Goal: Task Accomplishment & Management: Manage account settings

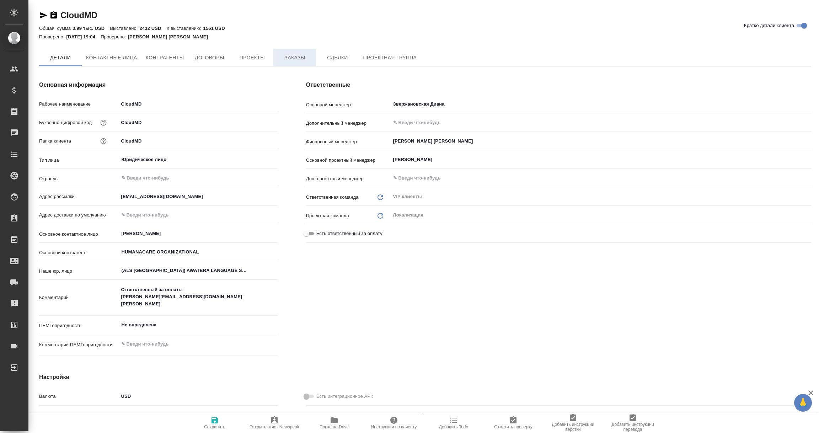
click at [300, 59] on span "Заказы" at bounding box center [295, 57] width 34 height 9
type textarea "x"
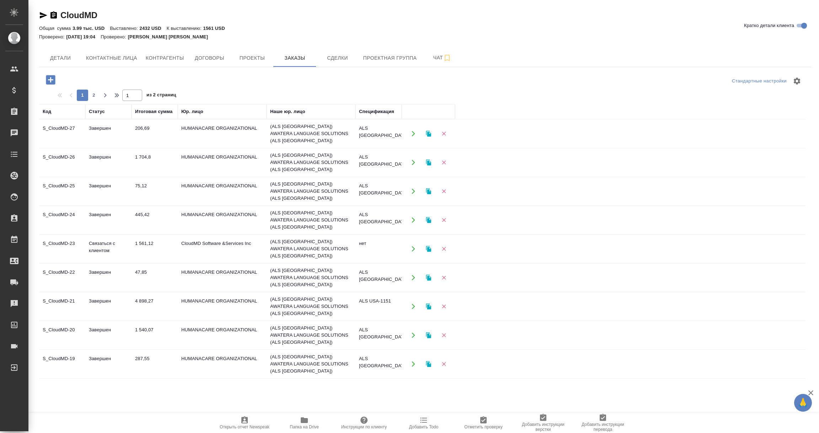
click at [130, 146] on td "Завершен" at bounding box center [108, 133] width 46 height 25
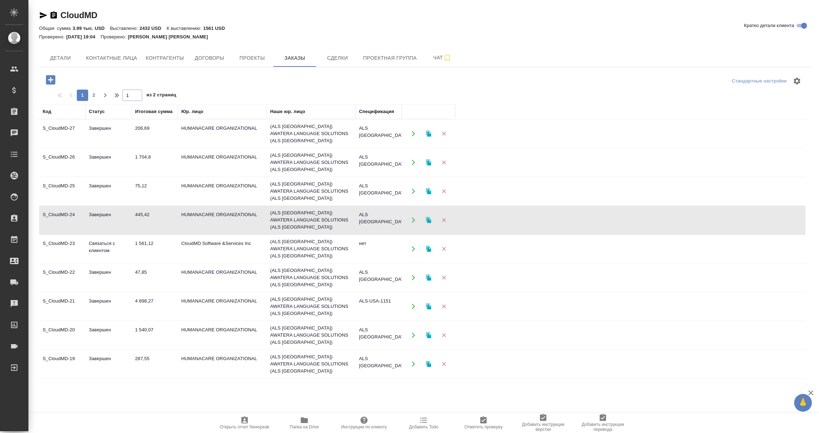
click at [130, 146] on td "Завершен" at bounding box center [108, 133] width 46 height 25
click at [163, 146] on td "75,12" at bounding box center [154, 133] width 46 height 25
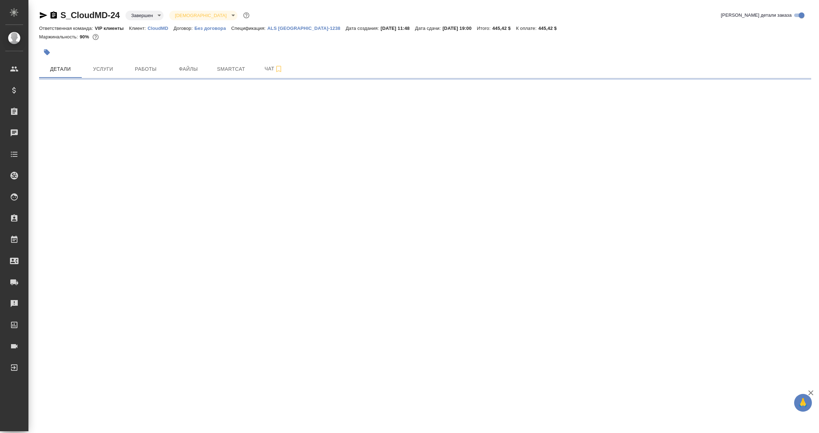
select select "RU"
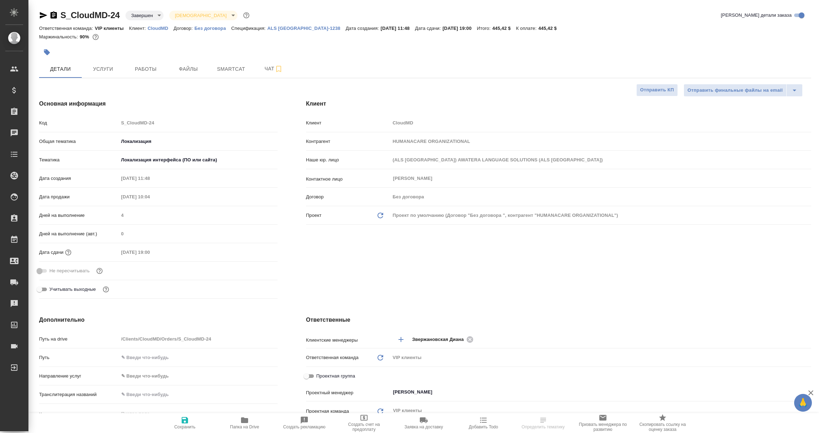
type textarea "x"
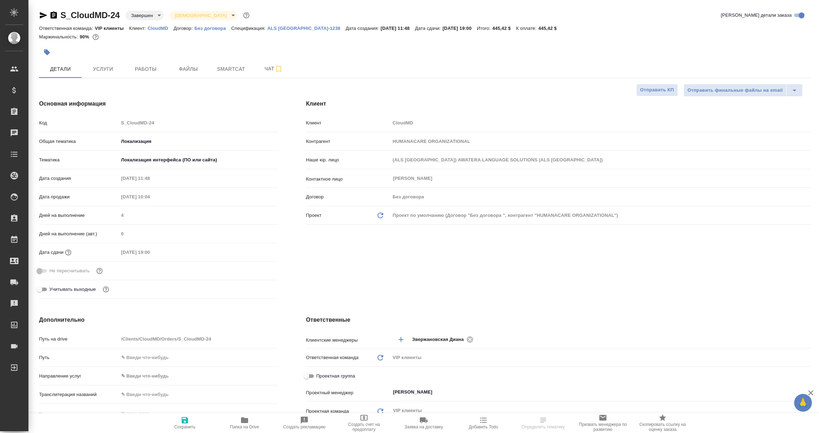
type textarea "x"
click at [285, 25] on link "ALS USA-1238" at bounding box center [306, 28] width 78 height 6
select select "RU"
type textarea "x"
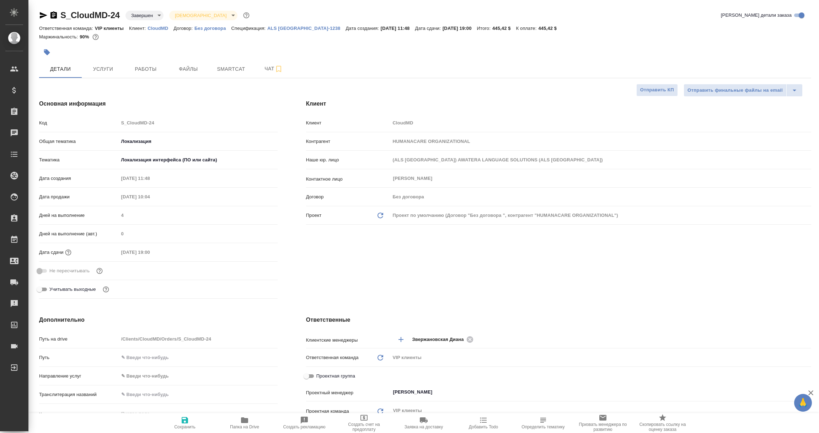
type textarea "x"
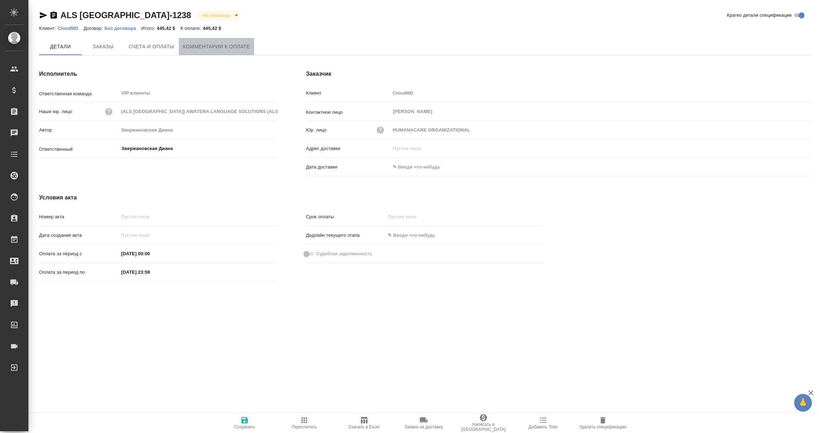
click at [232, 49] on span "Комментарии к оплате" at bounding box center [216, 46] width 67 height 9
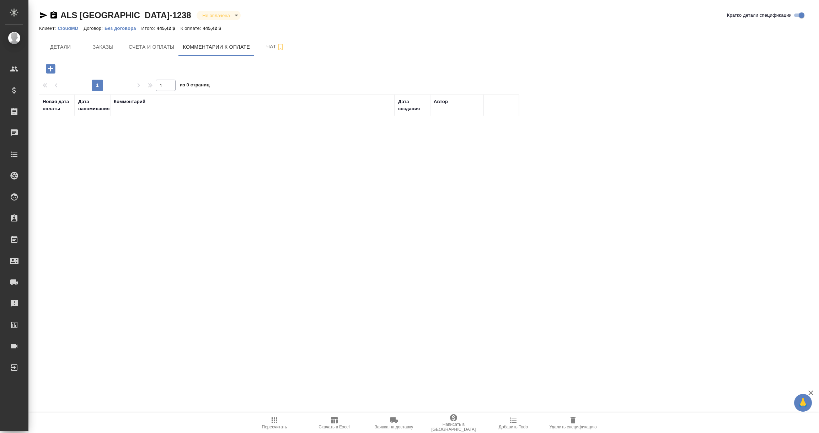
click at [46, 65] on icon "button" at bounding box center [50, 68] width 9 height 9
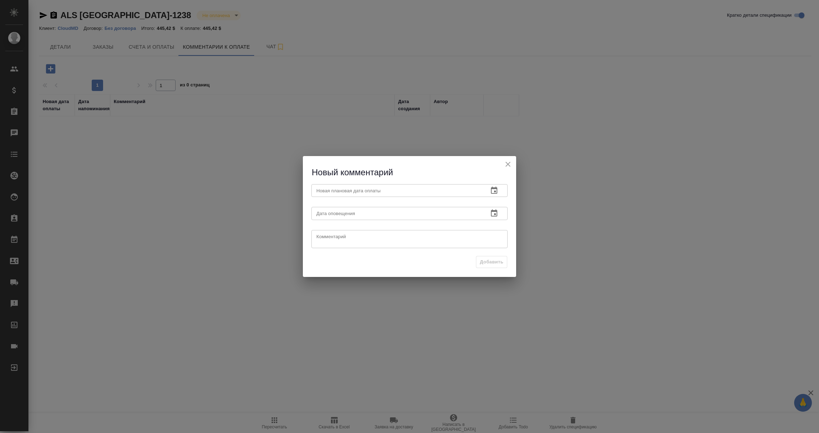
click at [497, 189] on icon "button" at bounding box center [494, 190] width 9 height 9
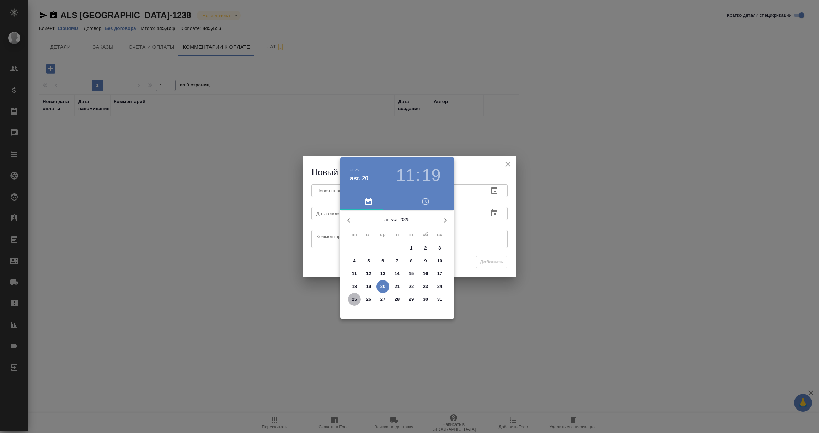
click at [353, 299] on p "25" at bounding box center [354, 299] width 5 height 7
type input "25.08.2025 11:19"
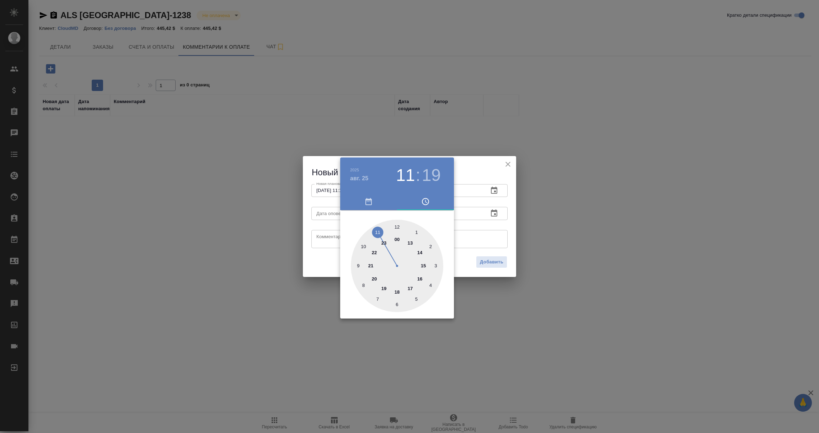
click at [490, 223] on div at bounding box center [409, 216] width 819 height 433
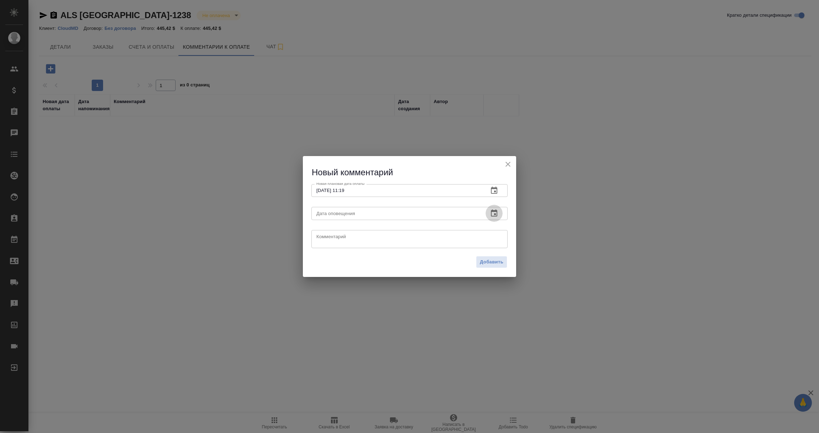
click at [493, 214] on icon "button" at bounding box center [494, 213] width 9 height 9
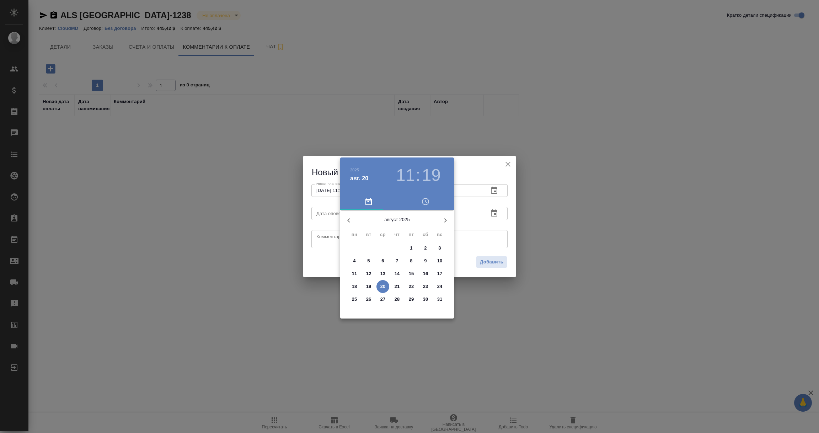
click at [382, 287] on p "20" at bounding box center [382, 286] width 5 height 7
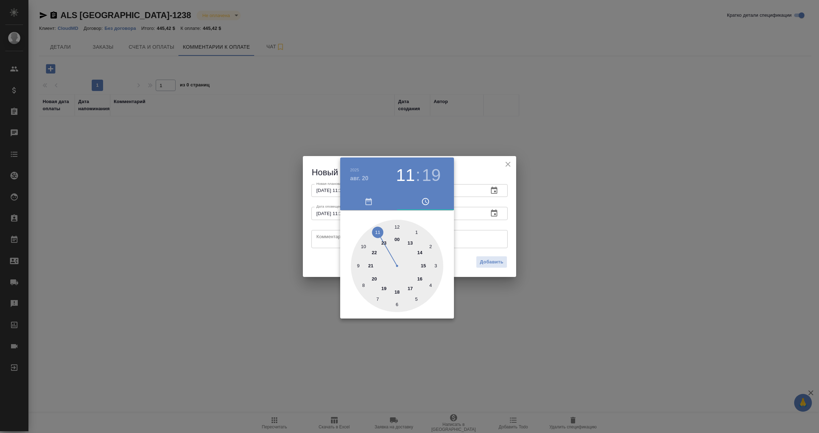
type input "20.08.2025 11:19"
click at [334, 242] on div at bounding box center [409, 216] width 819 height 433
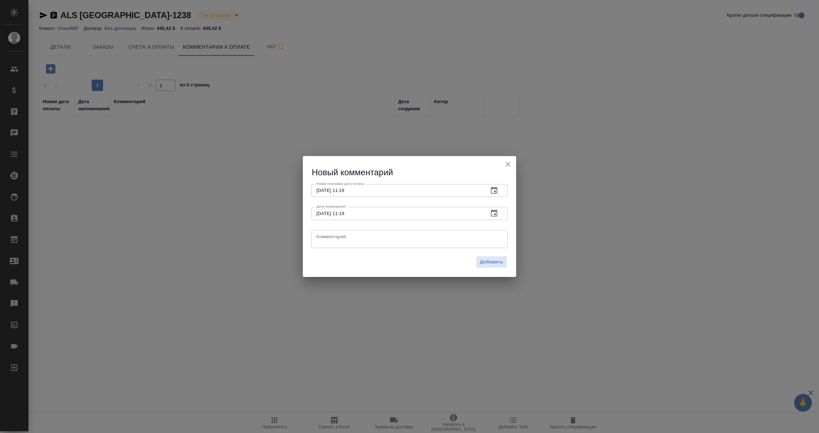
click at [334, 242] on textarea at bounding box center [409, 238] width 186 height 11
drag, startPoint x: 391, startPoint y: 236, endPoint x: 227, endPoint y: 219, distance: 164.7
click at [227, 219] on div "Новый комментарий Новая плановая дата оплаты 25.08.2025 11:19 Новая плановая да…" at bounding box center [409, 216] width 819 height 433
type textarea "[PERSON_NAME]"
type textarea "КМ напоминает клиенту об оплате"
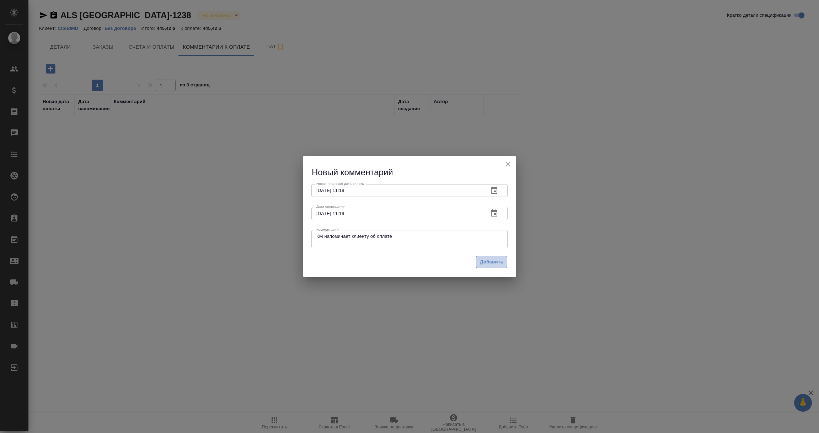
click at [496, 263] on span "Добавить" at bounding box center [491, 262] width 23 height 8
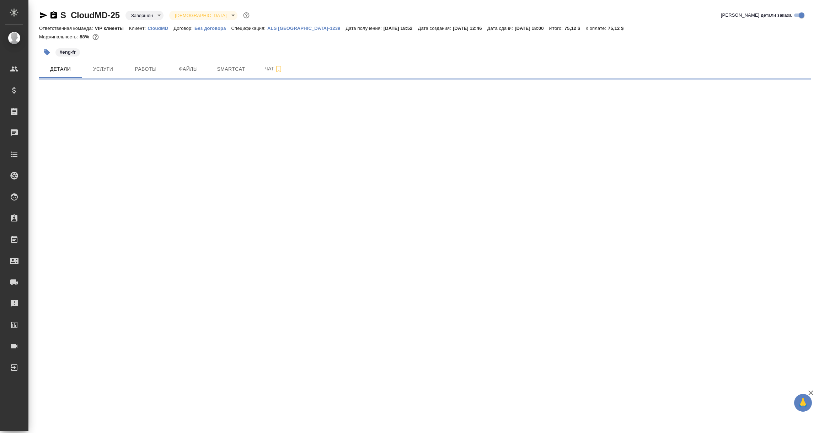
select select "RU"
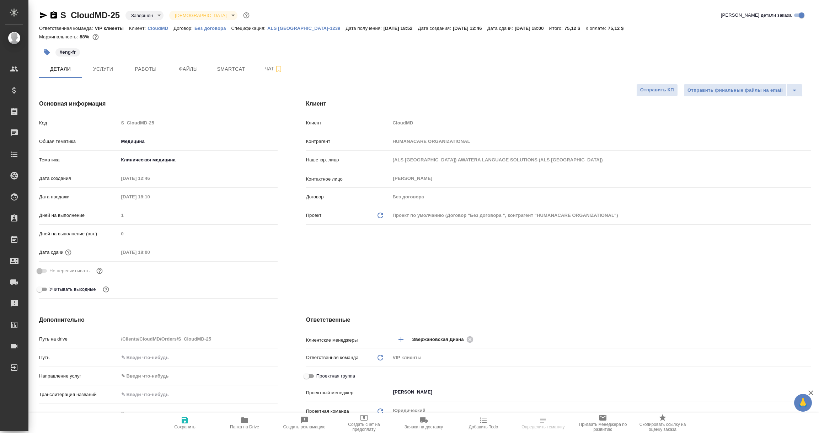
type textarea "x"
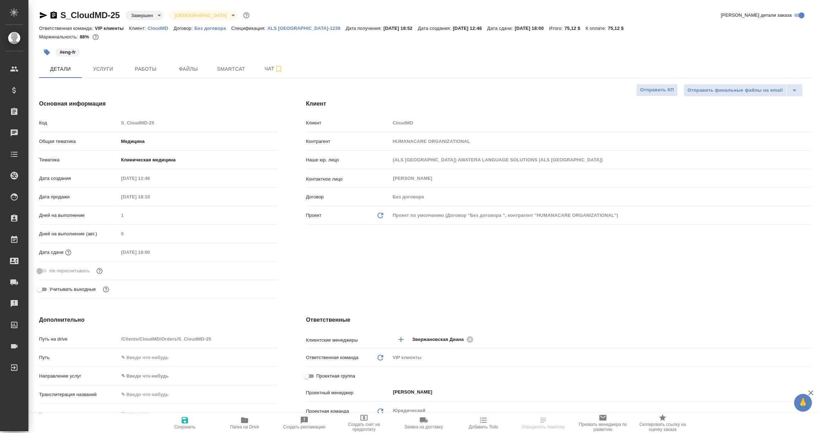
type textarea "x"
click at [279, 27] on p "ALS USA-1239" at bounding box center [306, 28] width 78 height 5
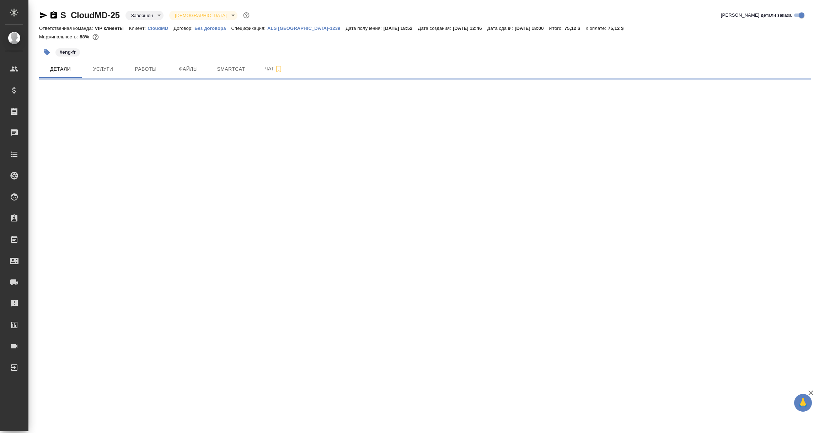
select select "RU"
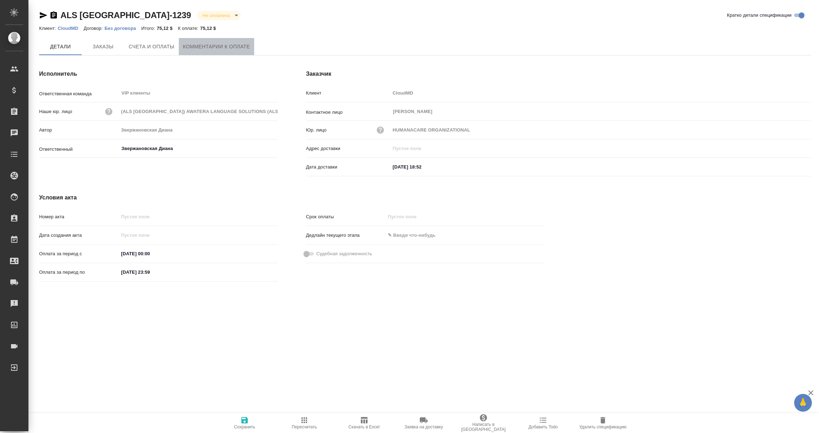
click at [225, 44] on span "Комментарии к оплате" at bounding box center [216, 46] width 67 height 9
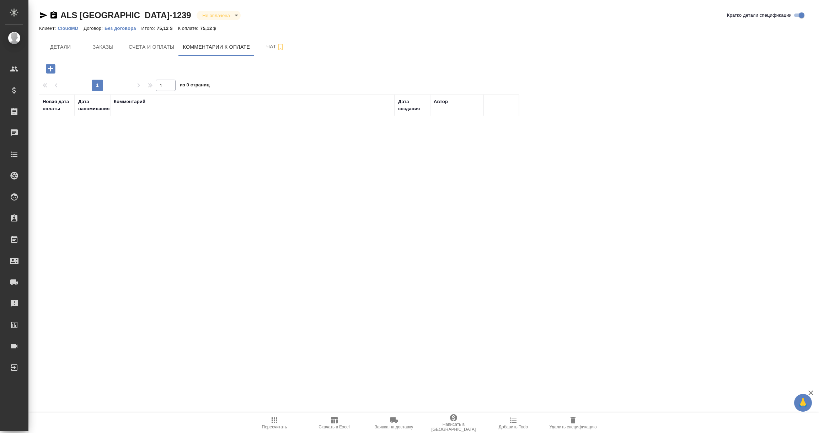
click at [51, 67] on icon "button" at bounding box center [50, 68] width 9 height 9
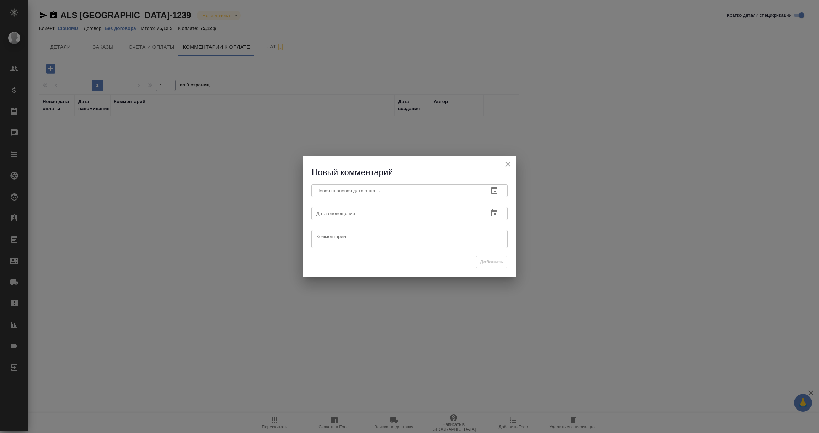
click at [490, 187] on icon "button" at bounding box center [494, 190] width 9 height 9
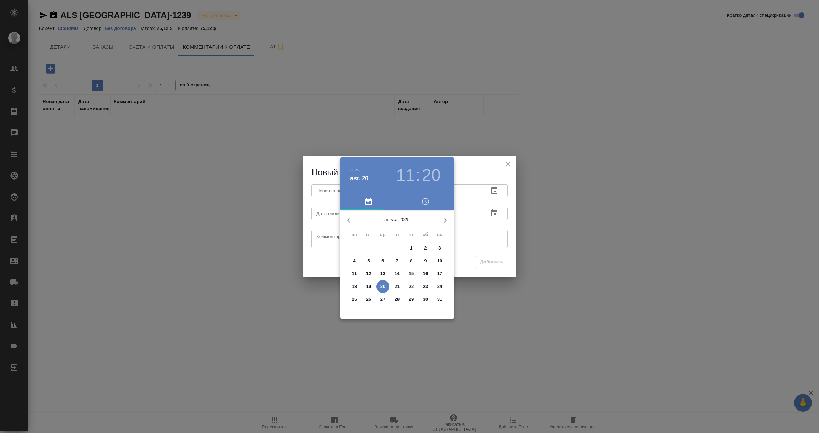
click at [355, 299] on p "25" at bounding box center [354, 299] width 5 height 7
type input "[DATE] 11:20"
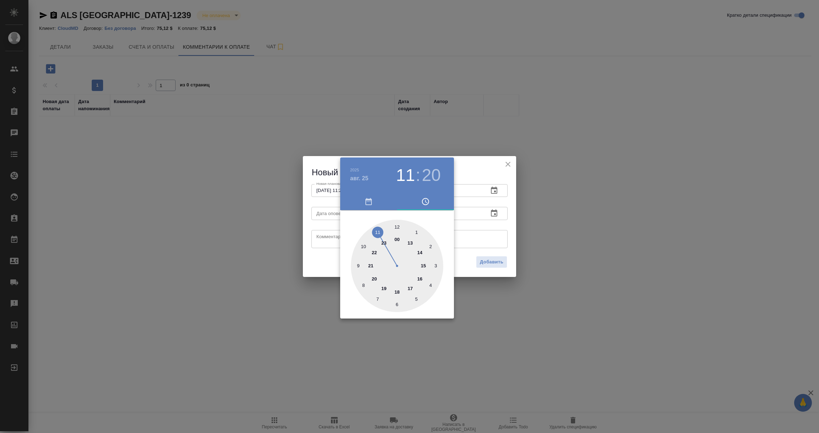
click at [480, 228] on div at bounding box center [409, 216] width 819 height 433
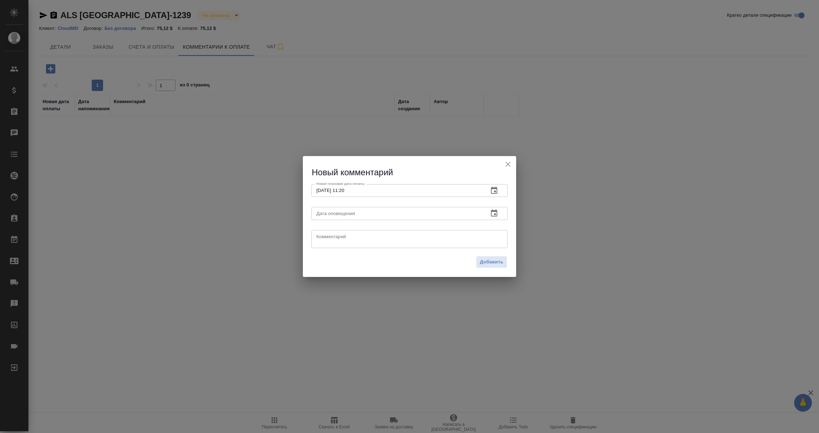
click at [495, 213] on icon "button" at bounding box center [494, 213] width 9 height 9
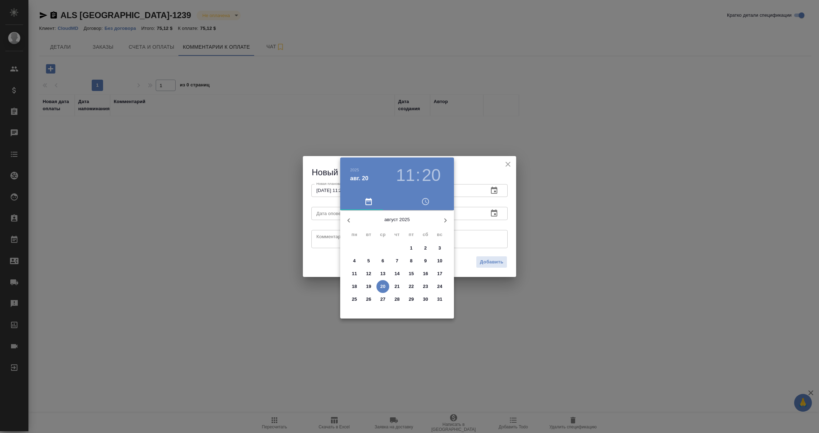
click at [384, 283] on p "20" at bounding box center [382, 286] width 5 height 7
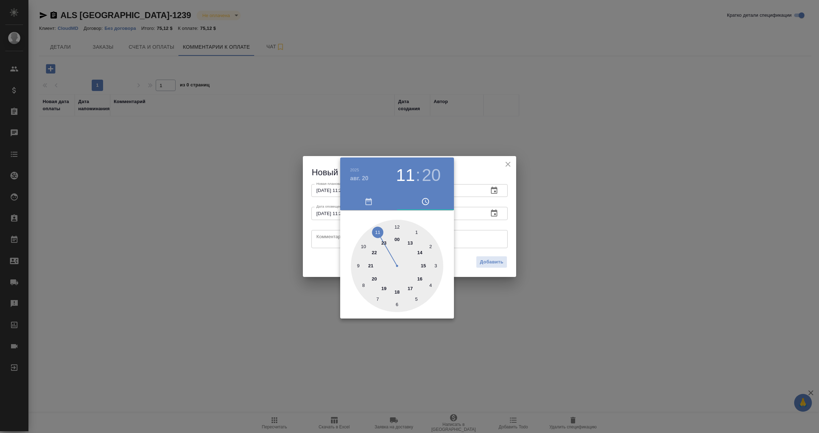
type input "[DATE] 11:20"
click at [323, 246] on div at bounding box center [409, 216] width 819 height 433
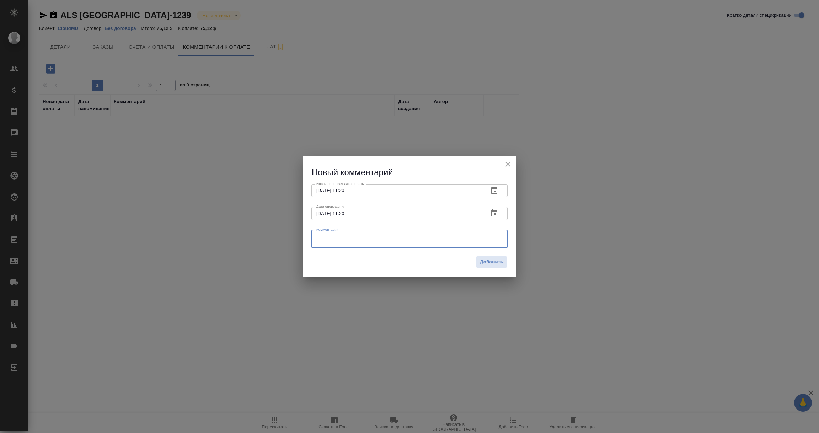
click at [322, 240] on textarea at bounding box center [409, 238] width 186 height 11
type textarea "КМ напоминает клиенту об оплате."
click at [493, 265] on span "Добавить" at bounding box center [491, 262] width 23 height 8
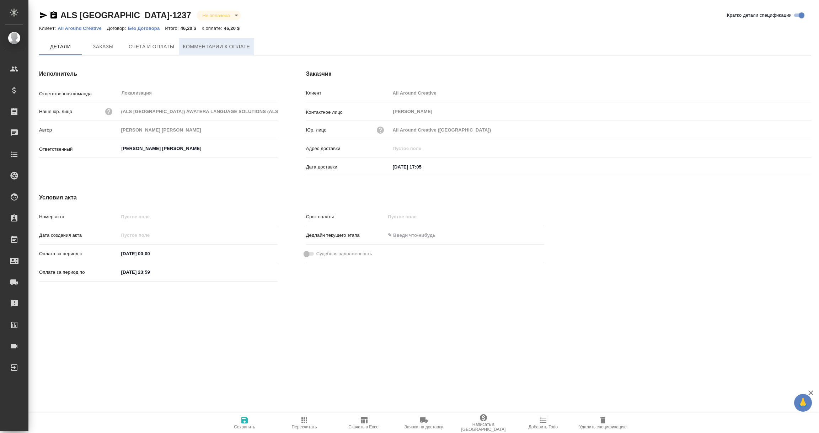
click at [218, 50] on span "Комментарии к оплате" at bounding box center [216, 46] width 67 height 9
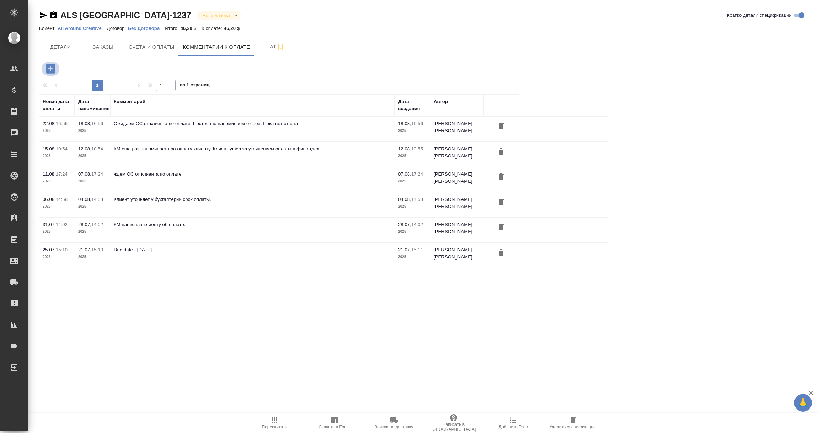
click at [50, 70] on icon "button" at bounding box center [50, 68] width 9 height 9
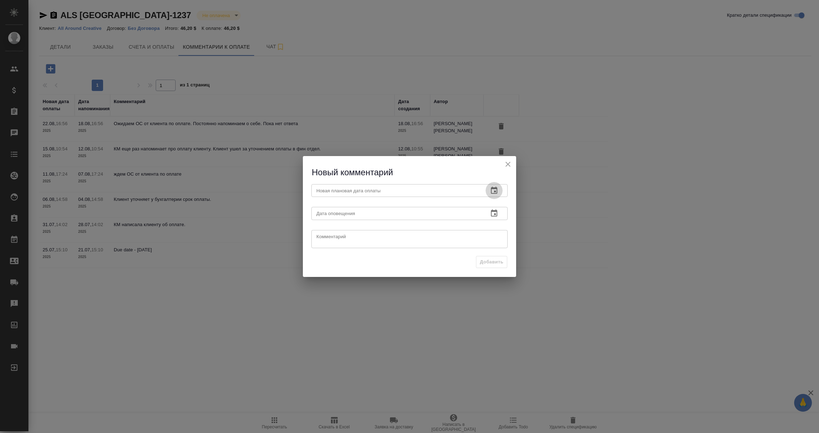
click at [495, 190] on icon "button" at bounding box center [494, 190] width 9 height 9
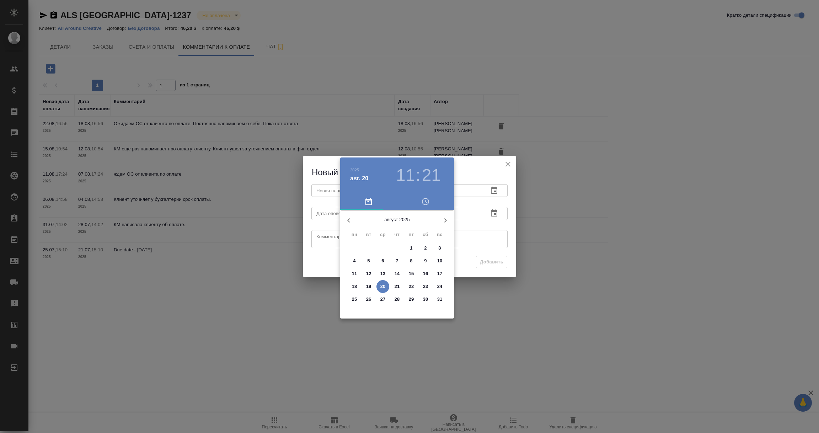
click at [413, 286] on p "22" at bounding box center [411, 286] width 5 height 7
type input "22.08.2025 11:21"
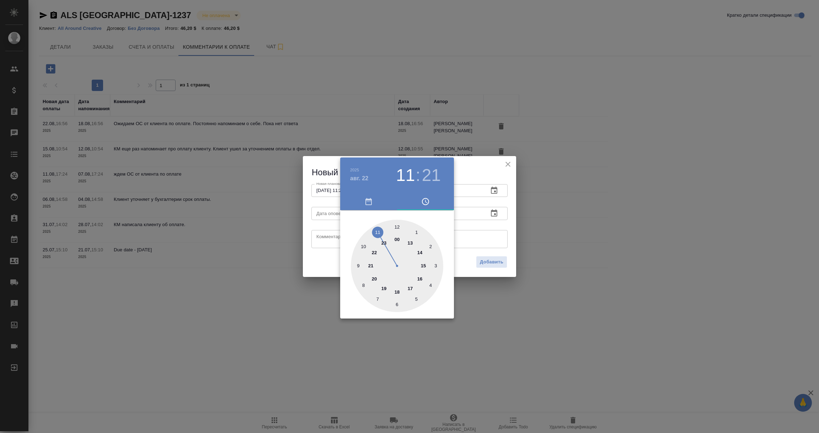
click at [485, 222] on div at bounding box center [409, 216] width 819 height 433
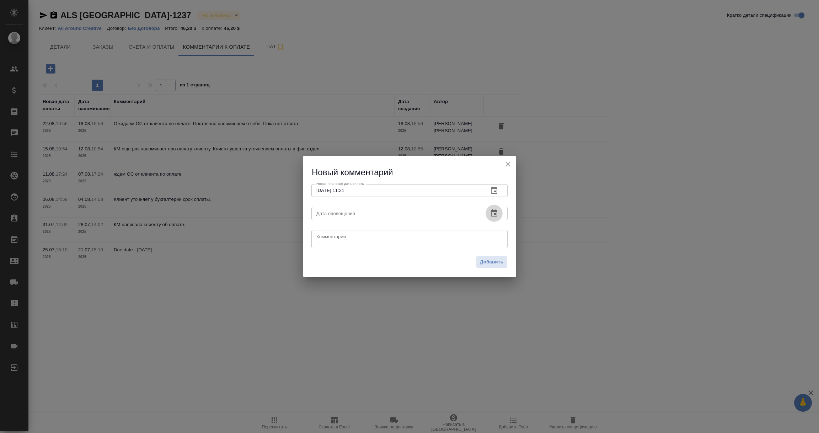
click at [496, 210] on icon "button" at bounding box center [494, 213] width 9 height 9
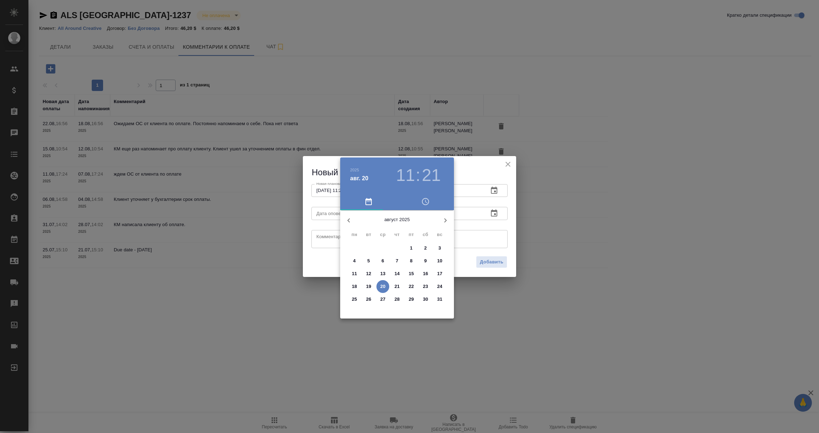
click at [382, 285] on p "20" at bounding box center [382, 286] width 5 height 7
type input "20.08.2025 11:21"
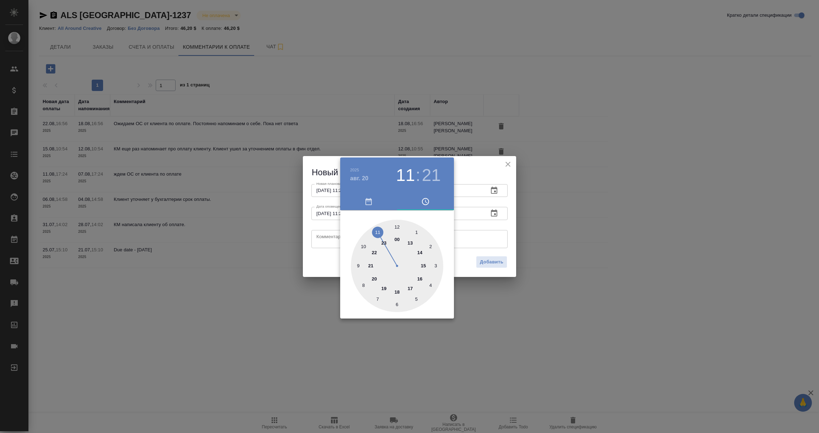
click at [327, 239] on div at bounding box center [409, 216] width 819 height 433
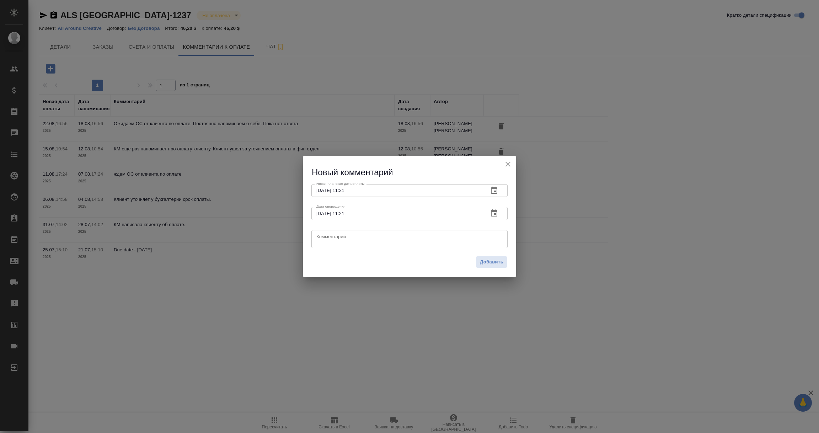
click at [327, 239] on textarea at bounding box center [409, 238] width 186 height 11
type textarea "КЛ в отпуске, ждем ОС по оплате. Напоминает систематически"
click at [482, 263] on span "Добавить" at bounding box center [491, 262] width 23 height 8
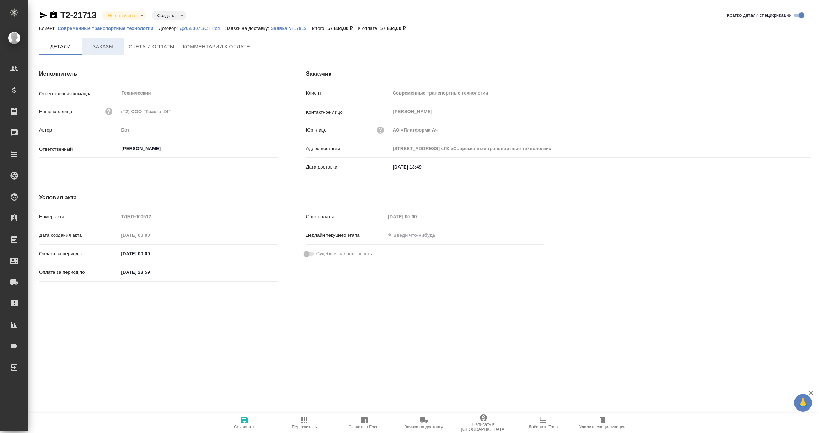
type input "[STREET_ADDRESS] «ГК «Современные транспортные технологии»"
click at [106, 44] on span "Заказы" at bounding box center [103, 47] width 34 height 9
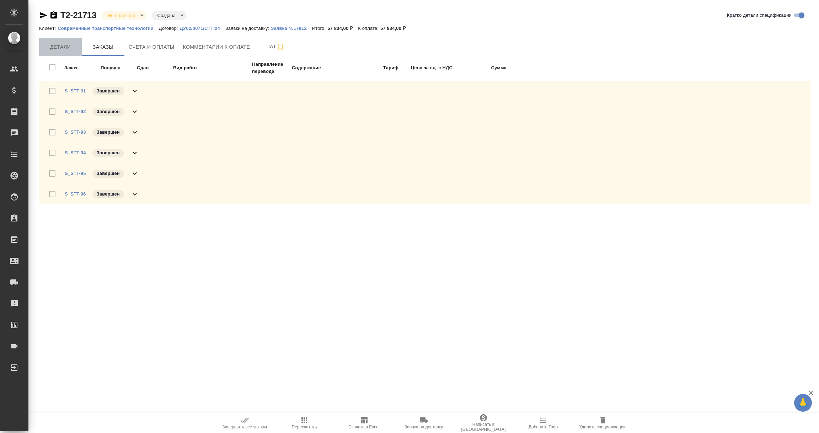
click at [71, 49] on span "Детали" at bounding box center [60, 47] width 34 height 9
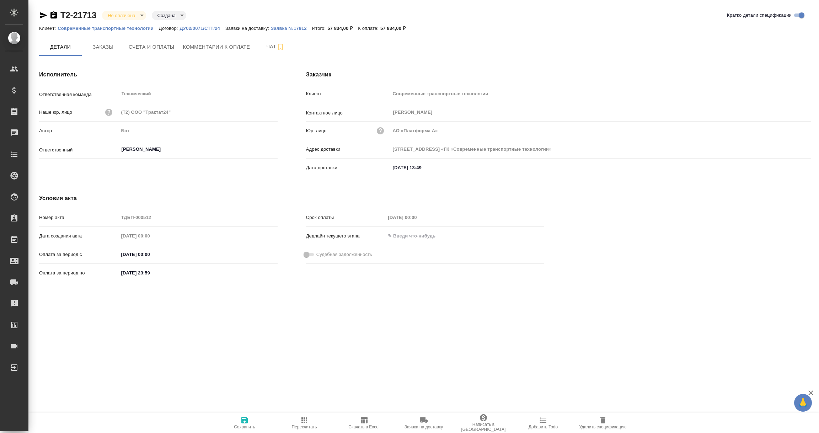
click at [93, 31] on div "Клиент: Современные транспортные технологии Договор: ДУ02/0071/СТТ/24 Заявки на…" at bounding box center [425, 28] width 772 height 9
click at [93, 29] on p "Современные транспортные технологии" at bounding box center [108, 28] width 101 height 5
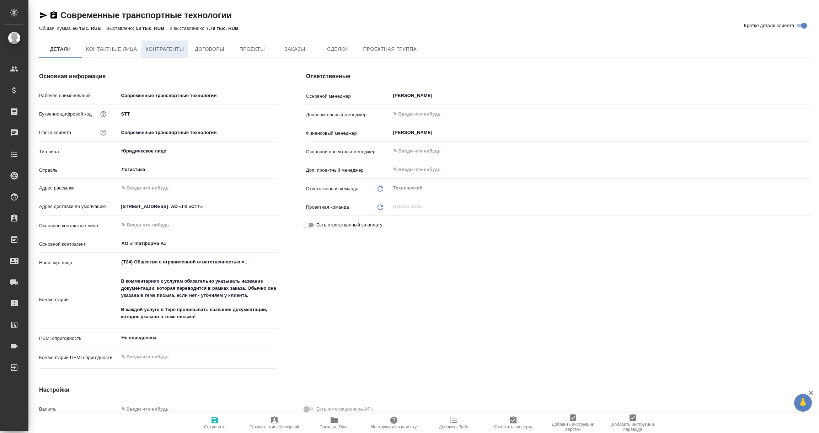
type textarea "x"
click at [162, 48] on span "Контрагенты" at bounding box center [165, 49] width 38 height 9
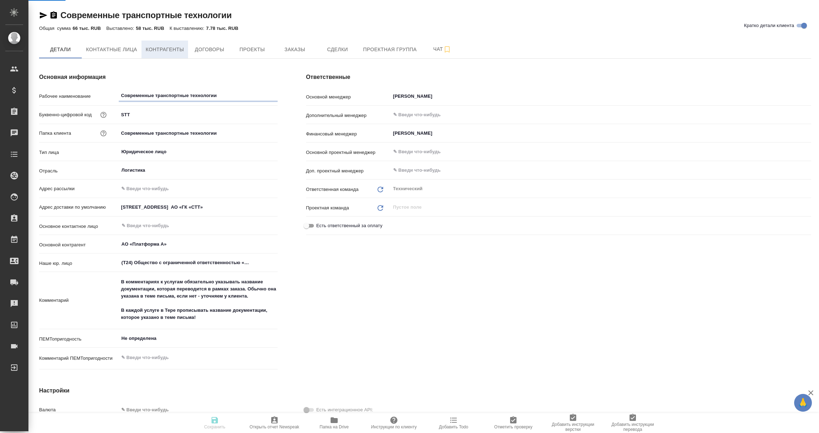
type textarea "x"
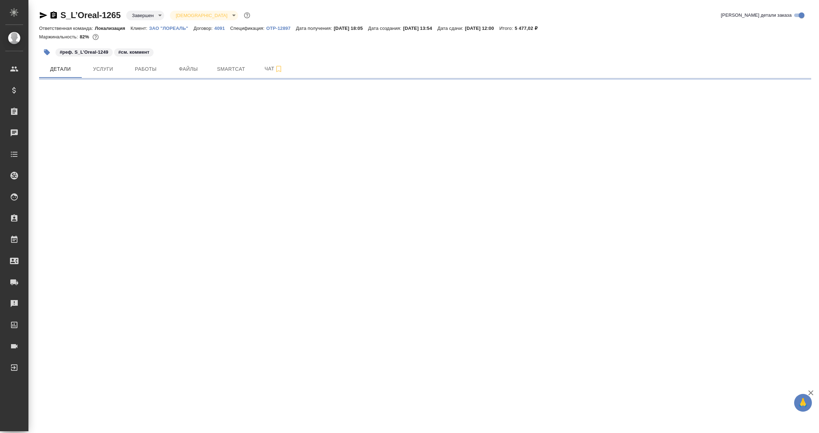
select select "RU"
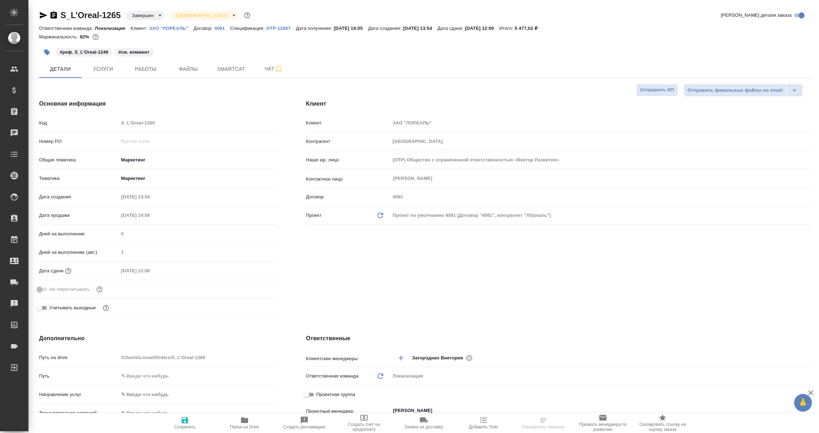
type textarea "x"
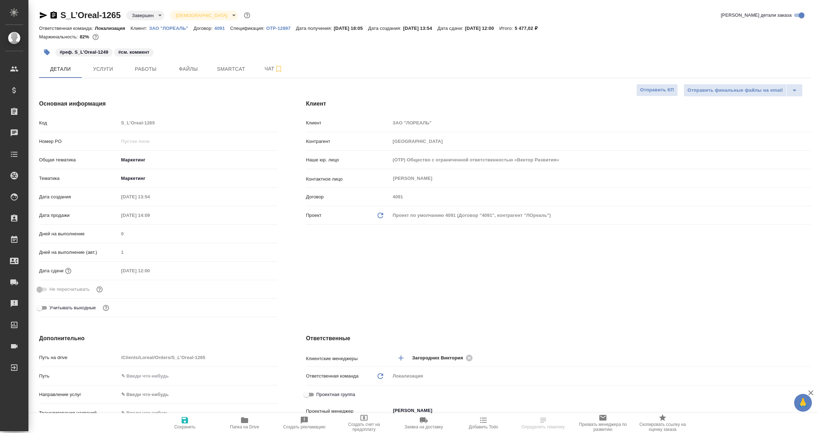
type textarea "x"
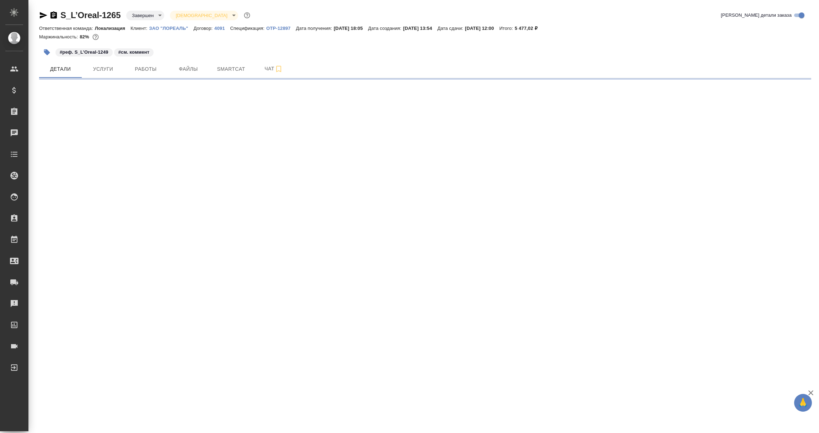
select select "RU"
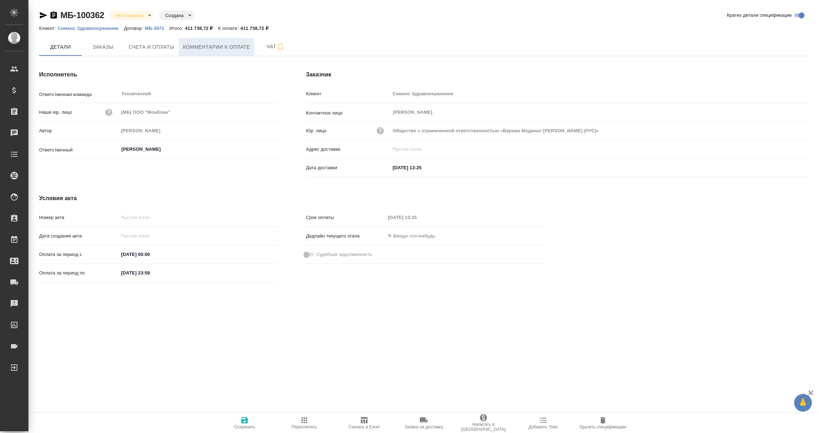
click at [213, 47] on span "Комментарии к оплате" at bounding box center [216, 47] width 67 height 9
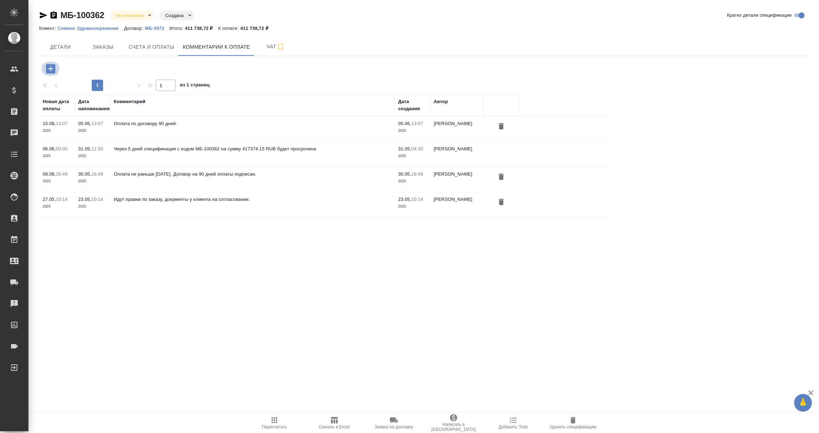
click at [50, 65] on icon "button" at bounding box center [50, 68] width 9 height 9
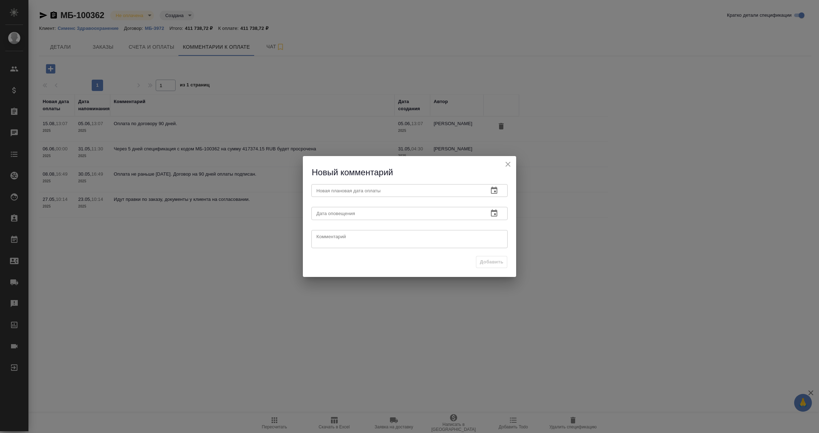
click at [493, 192] on icon "button" at bounding box center [494, 190] width 9 height 9
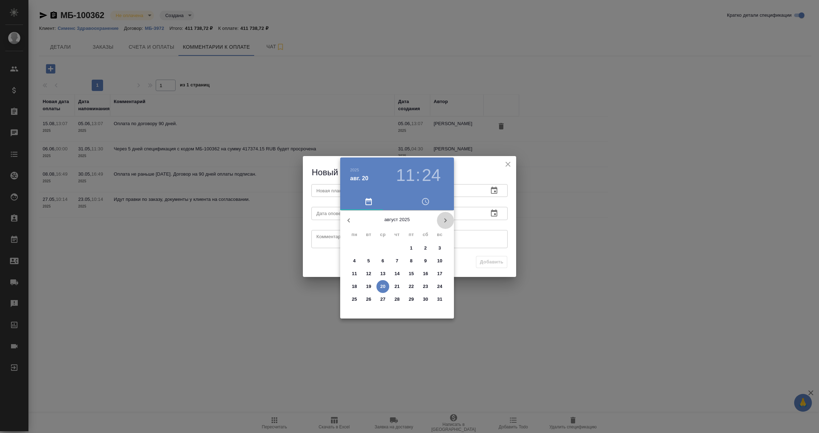
click at [444, 220] on icon "button" at bounding box center [445, 220] width 9 height 9
click at [396, 259] on p "6" at bounding box center [397, 260] width 2 height 7
type input "06.11.2025 11:24"
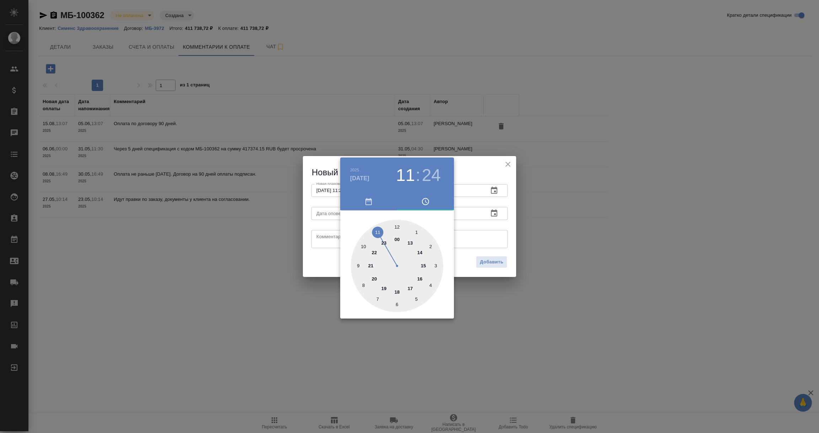
click at [475, 224] on div at bounding box center [409, 216] width 819 height 433
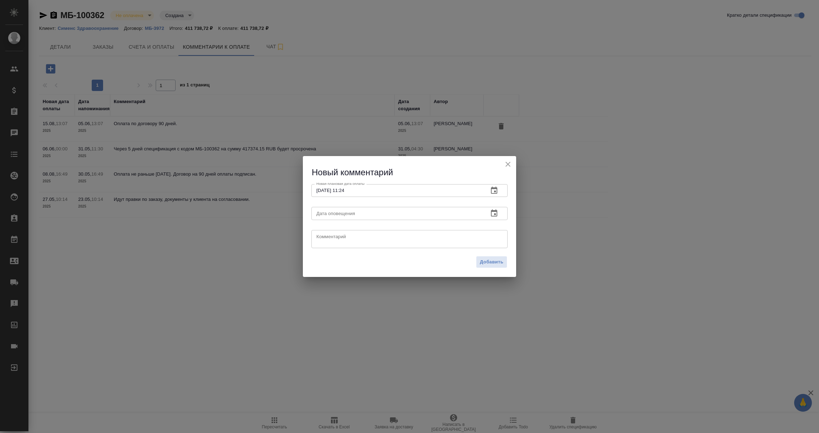
click at [495, 212] on icon "button" at bounding box center [494, 213] width 9 height 9
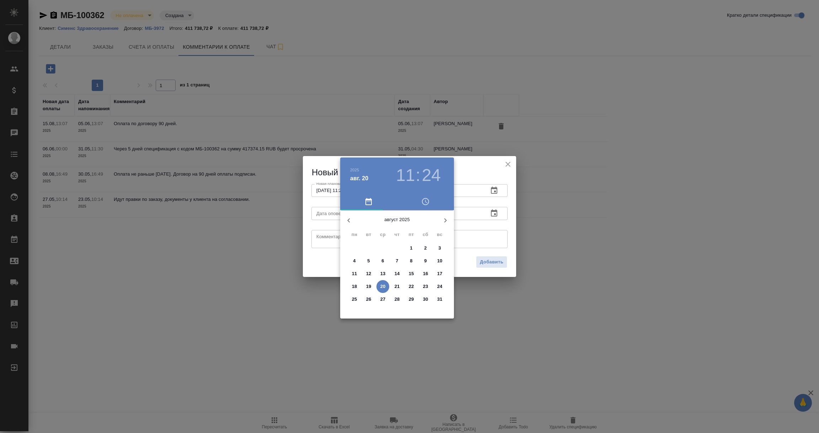
click at [385, 285] on span "20" at bounding box center [382, 286] width 13 height 7
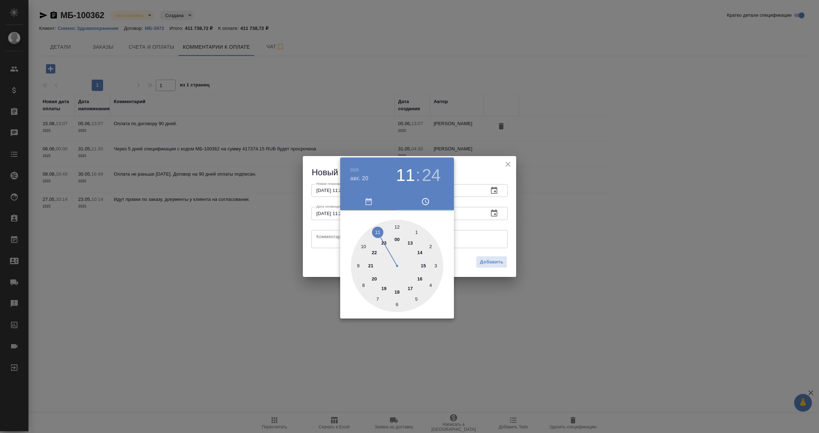
type input "20.08.2025 11:24"
click at [326, 236] on div at bounding box center [409, 216] width 819 height 433
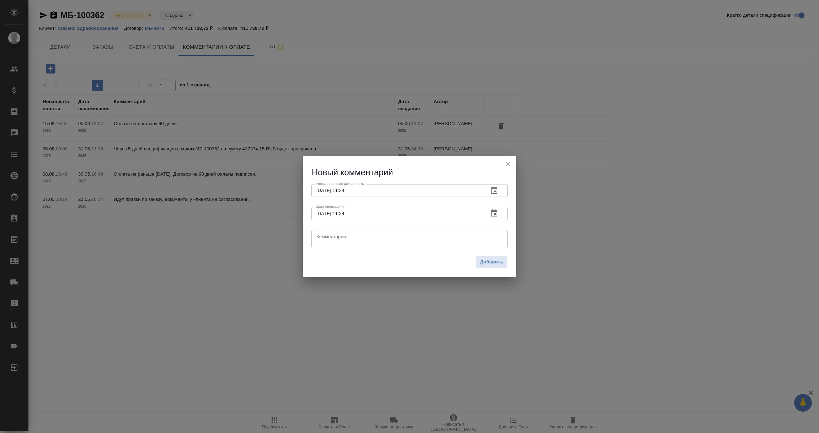
click at [326, 236] on textarea at bounding box center [409, 238] width 186 height 11
type textarea "Из-за корректировки документов оплата сдвинулась на ноябрь 2025. Таковы условия…"
click at [501, 261] on span "Добавить" at bounding box center [491, 262] width 23 height 8
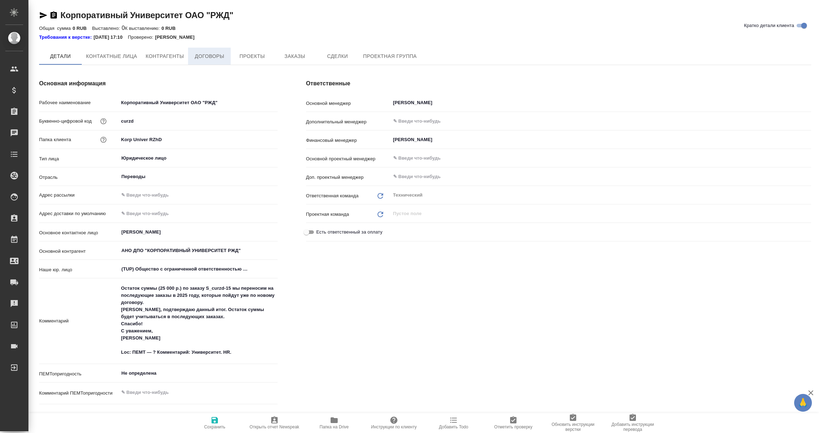
type textarea "x"
click at [216, 56] on span "Договоры" at bounding box center [209, 56] width 34 height 9
type textarea "x"
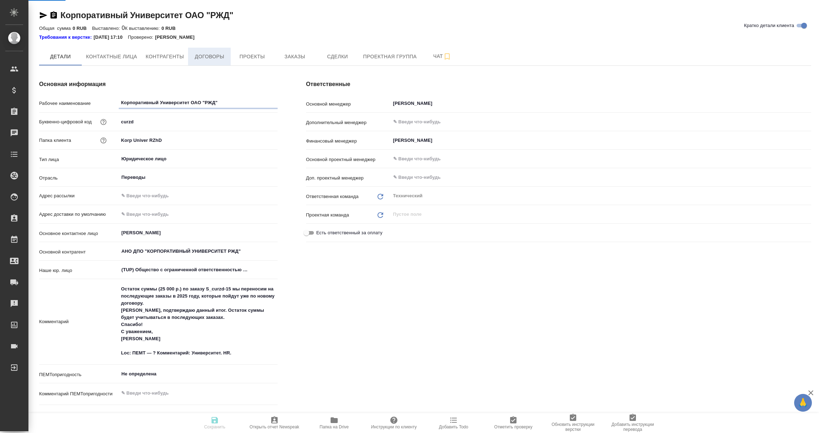
type textarea "x"
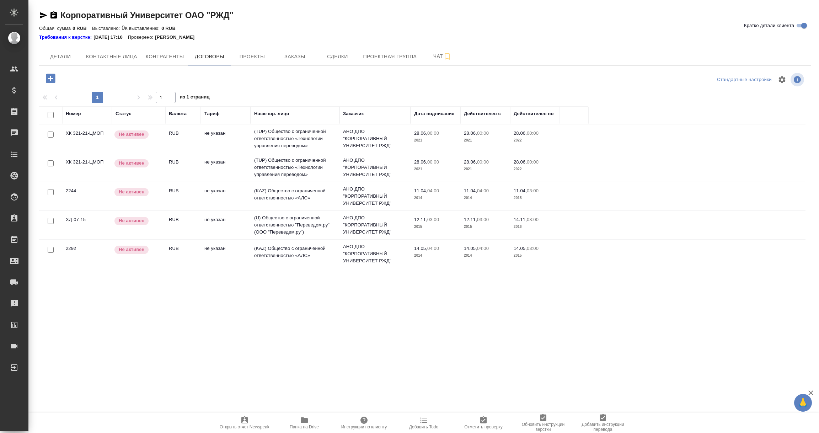
scroll to position [118, 0]
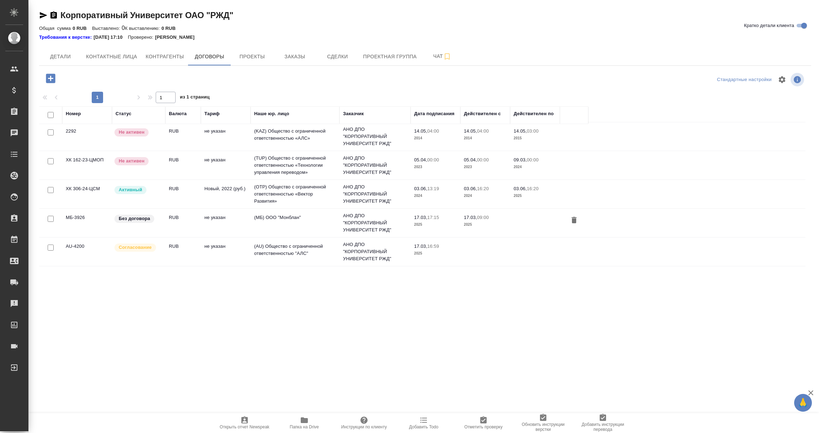
click at [220, 34] on td "не указан" at bounding box center [226, 21] width 50 height 25
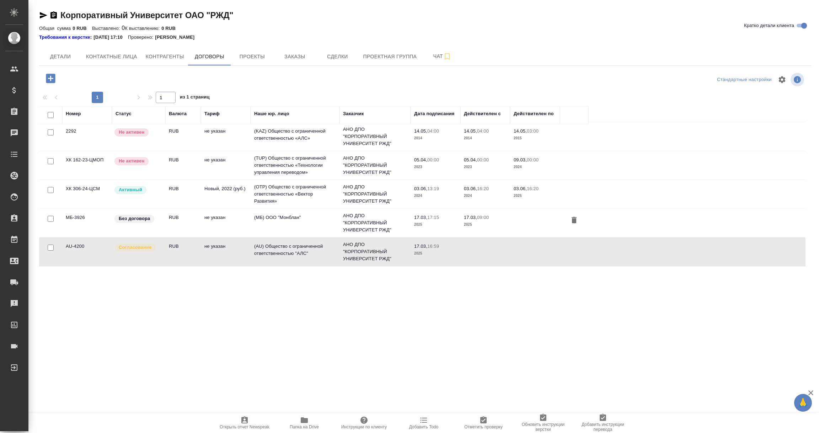
click at [220, 34] on td "не указан" at bounding box center [226, 21] width 50 height 25
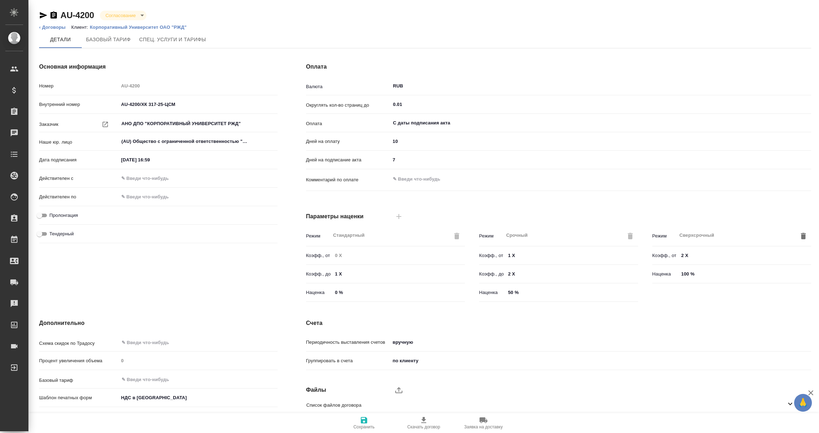
scroll to position [50, 0]
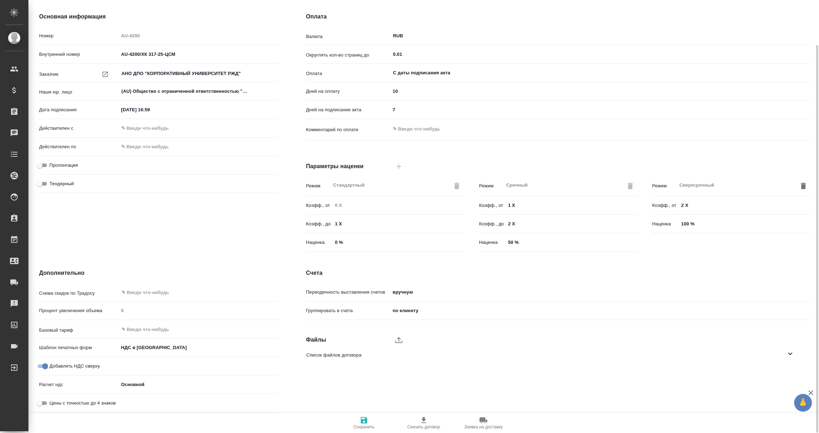
click at [790, 351] on icon at bounding box center [790, 353] width 9 height 9
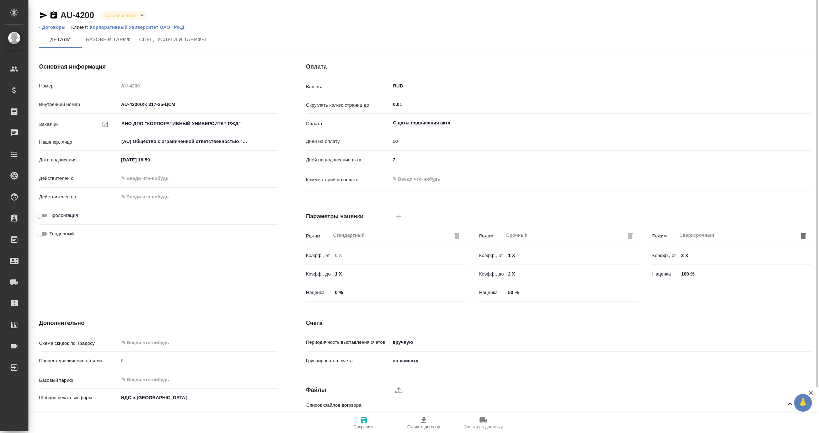
scroll to position [0, 0]
click at [136, 25] on link "Корпоративный Университет ОАО "РЖД"" at bounding box center [141, 27] width 102 height 5
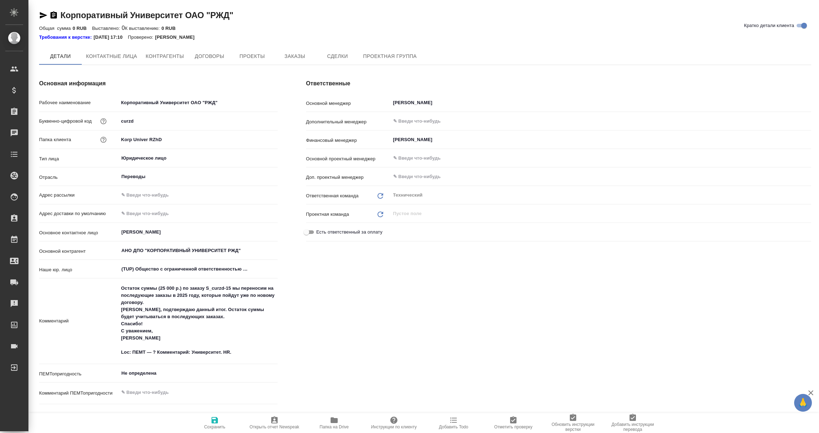
type textarea "x"
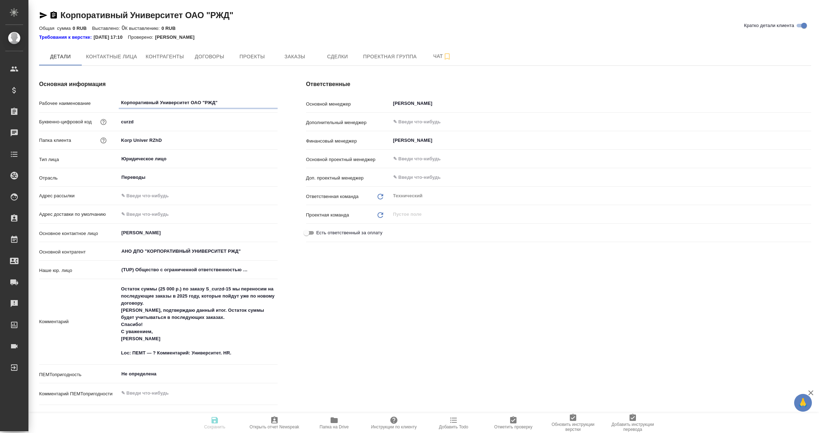
type textarea "x"
click at [41, 15] on icon "button" at bounding box center [43, 15] width 9 height 9
click at [215, 60] on span "Договоры" at bounding box center [209, 56] width 34 height 9
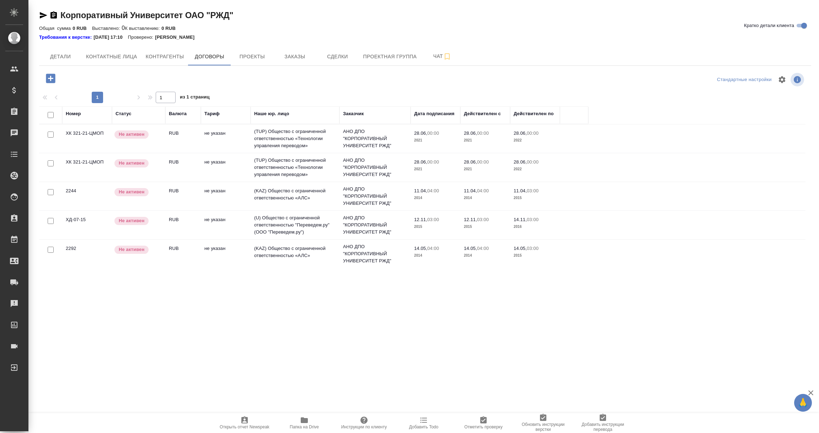
scroll to position [118, 0]
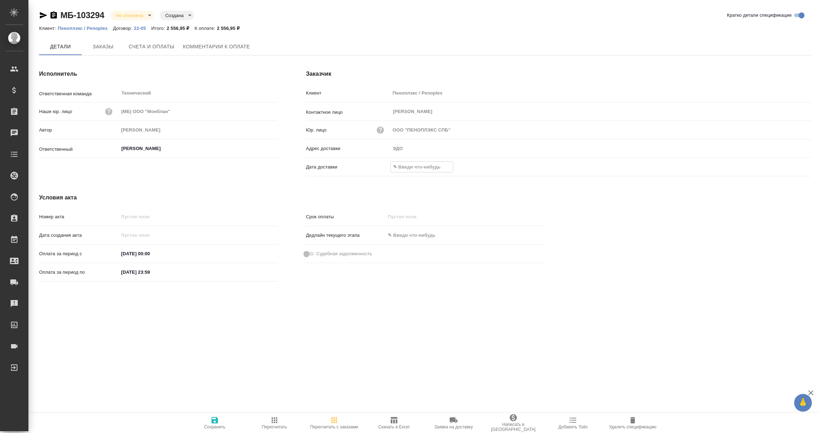
click at [429, 169] on input "text" at bounding box center [422, 167] width 62 height 10
click at [790, 167] on icon "button" at bounding box center [790, 167] width 9 height 9
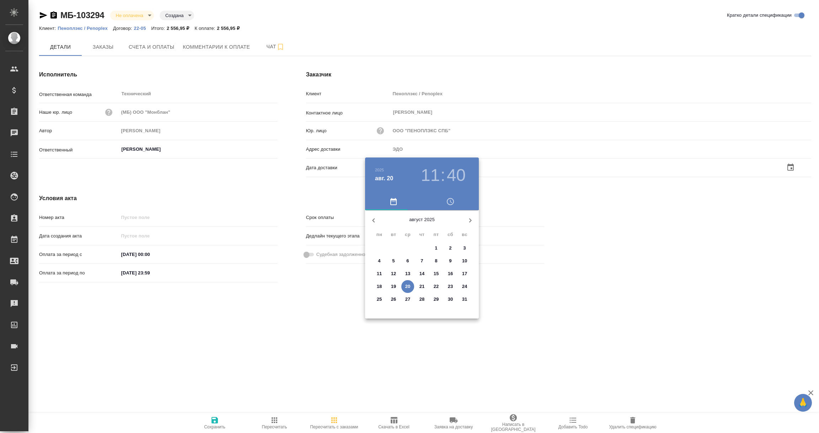
click at [407, 285] on p "20" at bounding box center [407, 286] width 5 height 7
type input "20.08.2025 11:40"
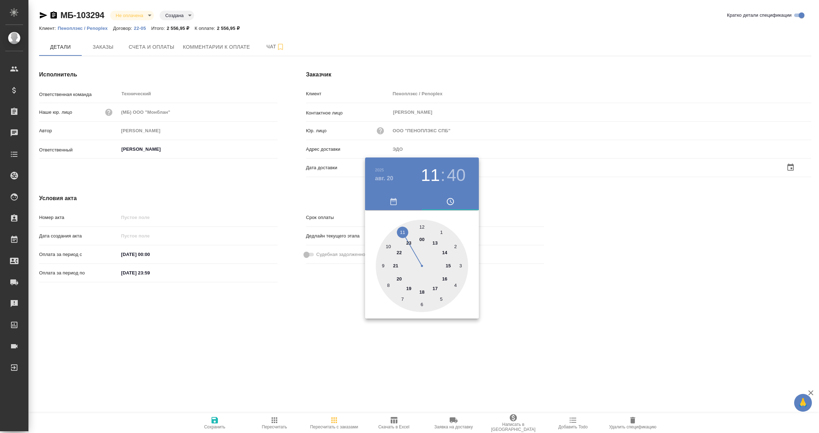
click at [308, 327] on div at bounding box center [409, 216] width 819 height 433
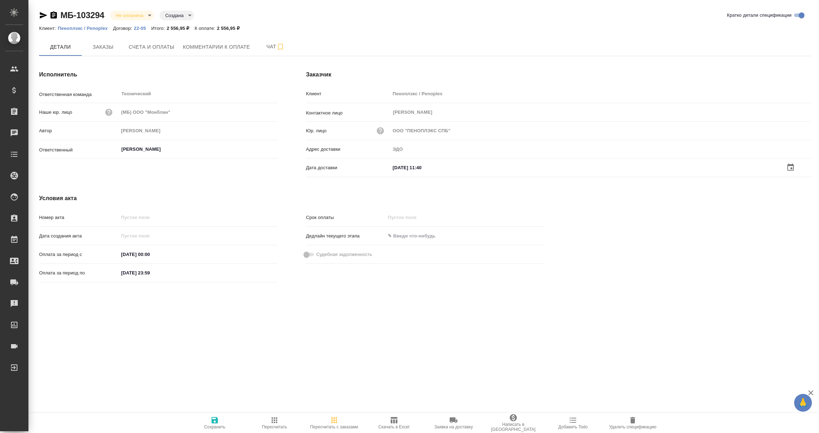
click at [214, 419] on icon "button" at bounding box center [214, 420] width 6 height 6
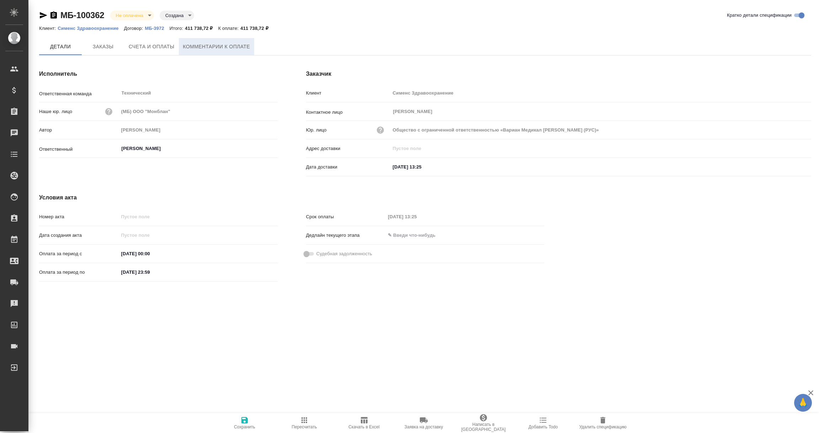
click at [227, 44] on span "Комментарии к оплате" at bounding box center [216, 46] width 67 height 9
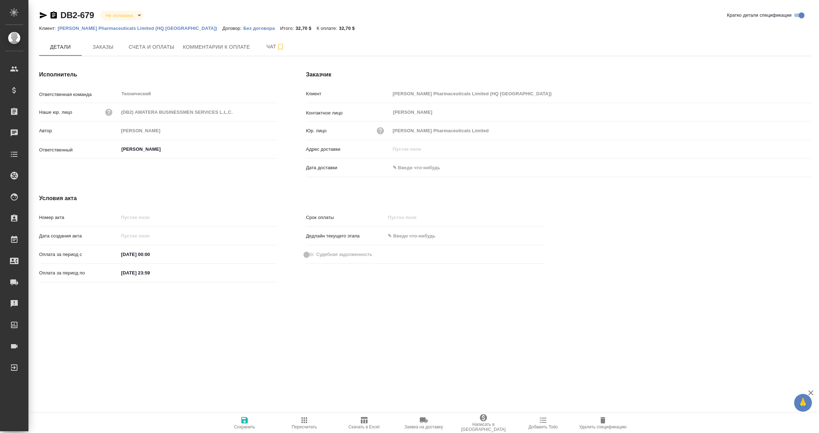
click at [55, 14] on icon "button" at bounding box center [53, 14] width 6 height 7
click at [217, 42] on span "Комментарии к оплате" at bounding box center [216, 46] width 67 height 9
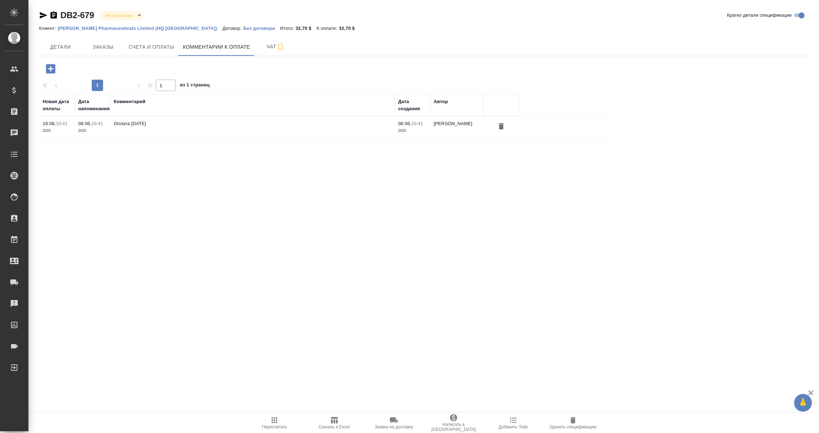
click at [47, 67] on icon "button" at bounding box center [50, 68] width 9 height 9
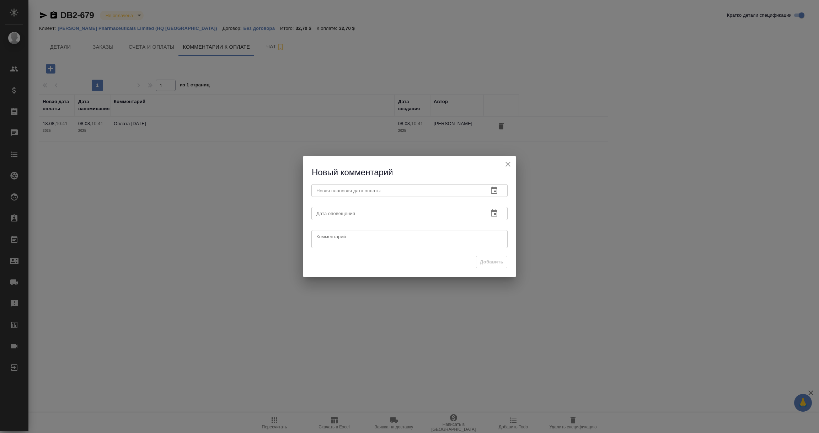
click at [493, 189] on icon "button" at bounding box center [494, 190] width 6 height 7
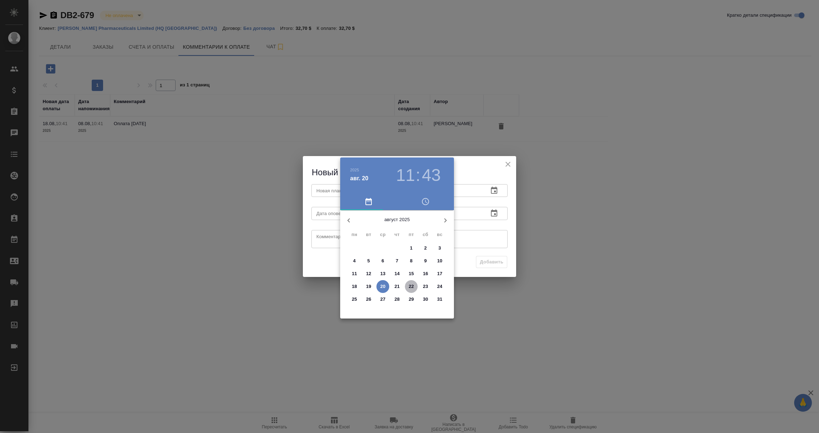
click at [411, 286] on p "22" at bounding box center [411, 286] width 5 height 7
type input "[DATE] 11:43"
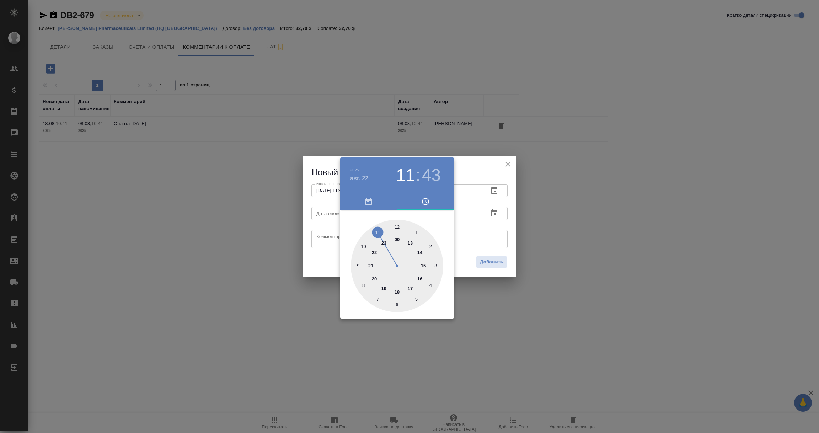
click at [494, 236] on div at bounding box center [409, 216] width 819 height 433
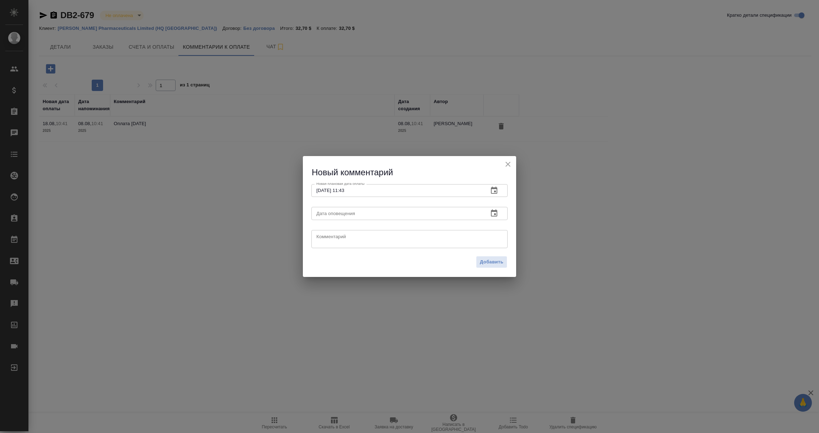
click at [496, 212] on icon "button" at bounding box center [494, 213] width 9 height 9
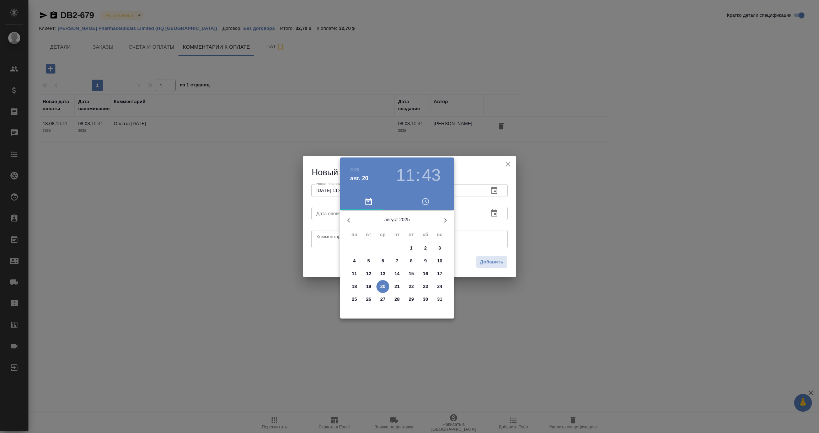
click at [387, 287] on span "20" at bounding box center [382, 286] width 13 height 7
type input "[DATE] 11:43"
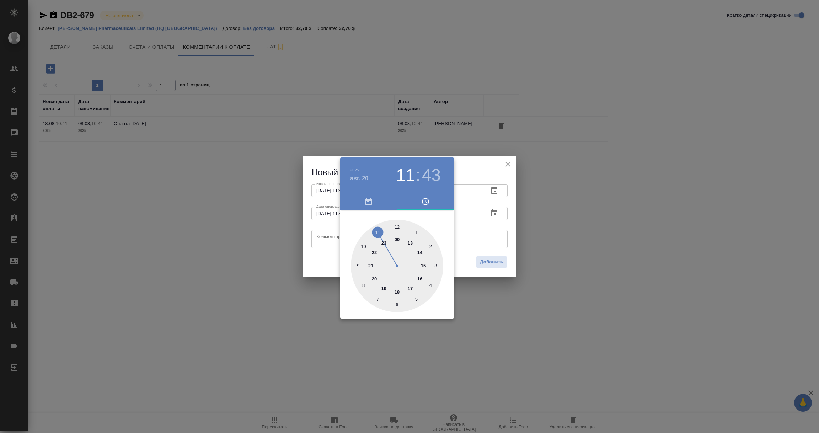
click at [327, 239] on div at bounding box center [409, 216] width 819 height 433
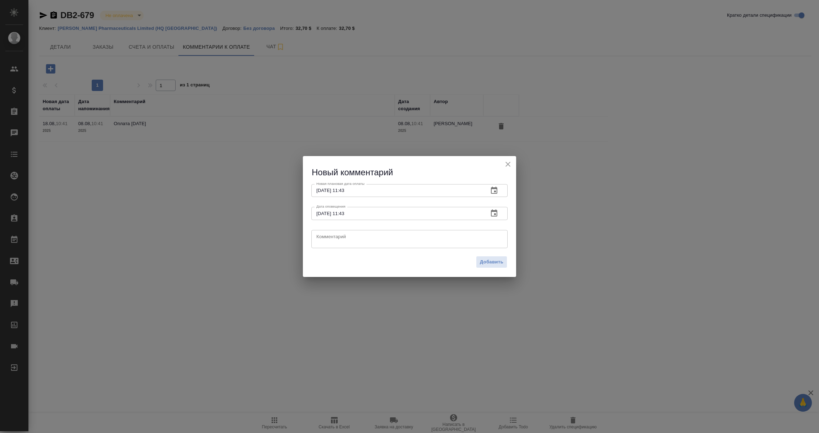
click at [327, 239] on textarea at bounding box center [409, 238] width 186 height 11
type textarea "КМ уточнят про оплату у клиента."
click at [489, 265] on span "Добавить" at bounding box center [491, 262] width 23 height 8
